Goal: Task Accomplishment & Management: Complete application form

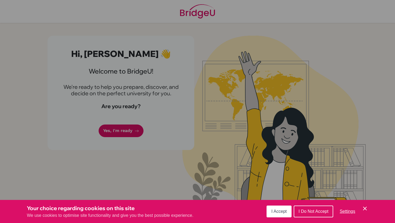
click at [281, 210] on span "I Accept" at bounding box center [278, 211] width 15 height 5
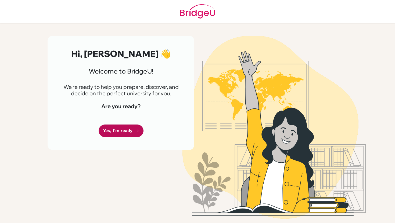
click at [123, 126] on link "Yes, I'm ready" at bounding box center [121, 131] width 45 height 13
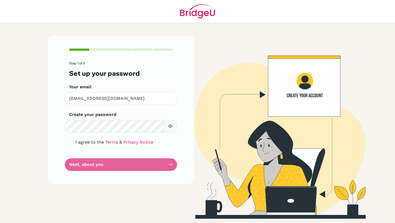
click at [174, 127] on button "button" at bounding box center [169, 126] width 13 height 13
click at [104, 163] on form "Step 1 of 5 Set up your password Your email [EMAIL_ADDRESS][DOMAIN_NAME] Invali…" at bounding box center [121, 115] width 104 height 109
click at [72, 142] on input "checkbox" at bounding box center [71, 142] width 4 height 4
checkbox input "true"
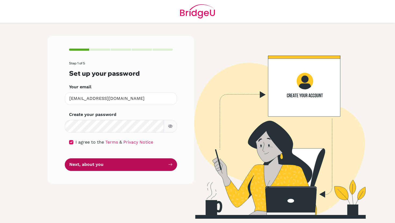
click at [76, 164] on button "Next, about you" at bounding box center [121, 164] width 112 height 13
